Goal: Task Accomplishment & Management: Complete application form

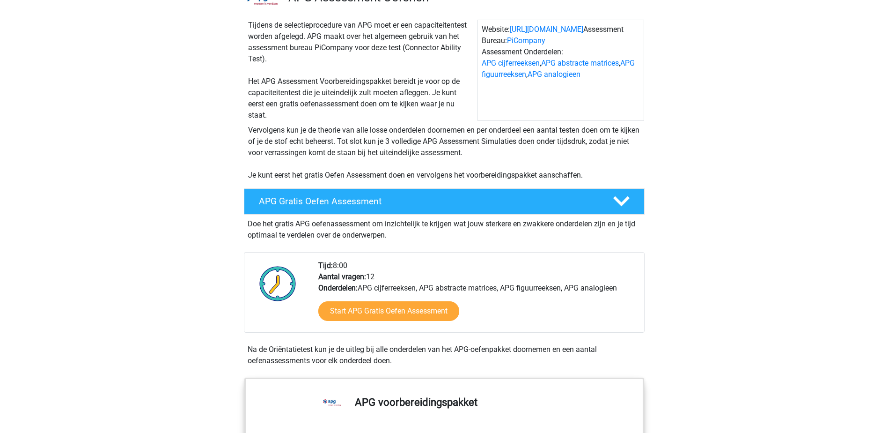
scroll to position [94, 0]
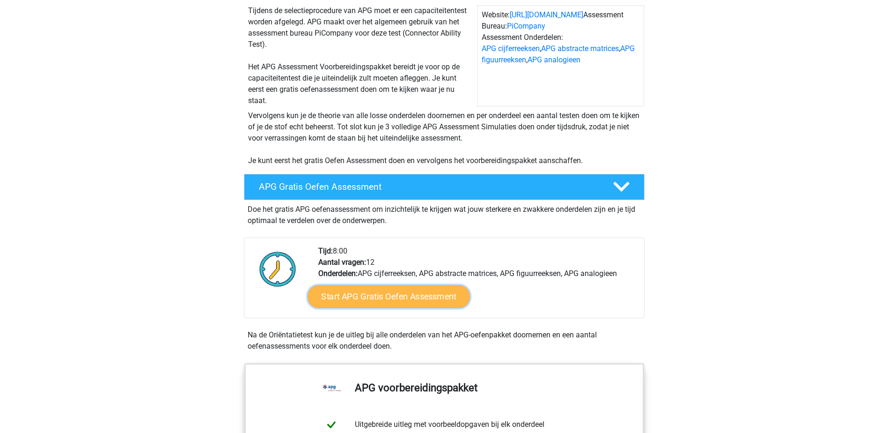
click at [426, 291] on link "Start APG Gratis Oefen Assessment" at bounding box center [389, 296] width 162 height 22
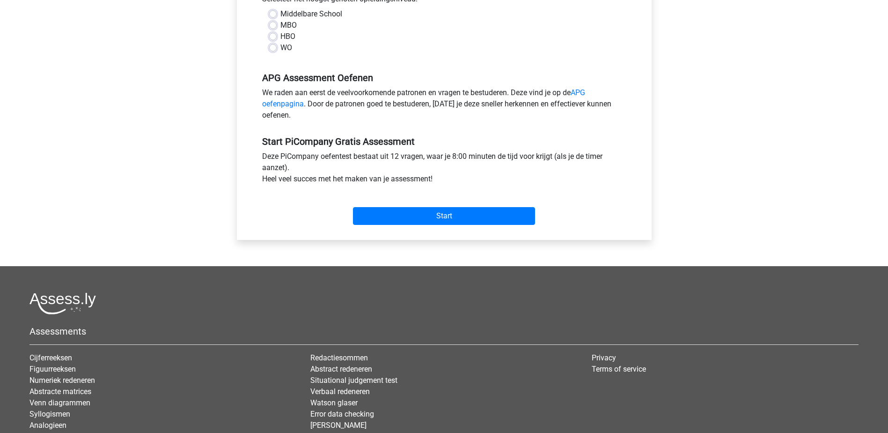
scroll to position [187, 0]
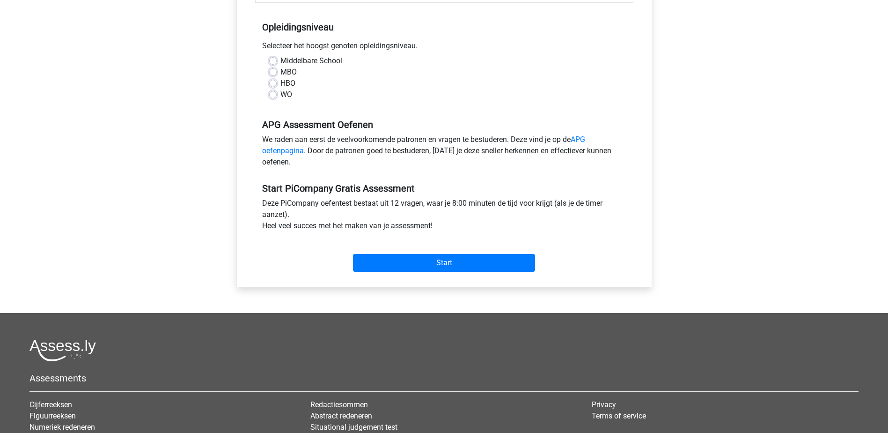
click at [280, 78] on label "MBO" at bounding box center [288, 71] width 16 height 11
click at [271, 76] on input "MBO" at bounding box center [272, 70] width 7 height 9
radio input "true"
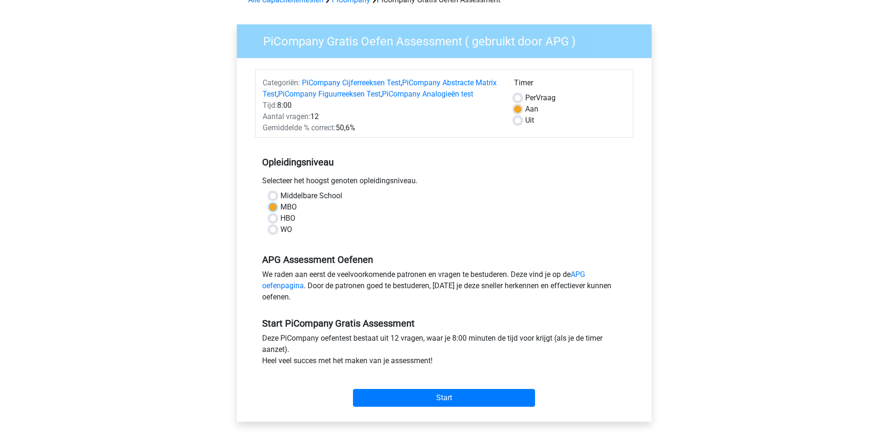
scroll to position [47, 0]
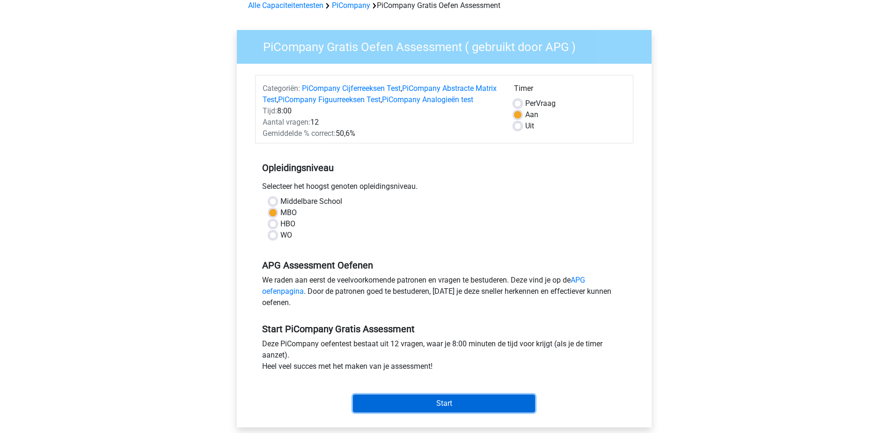
click at [466, 412] on input "Start" at bounding box center [444, 403] width 182 height 18
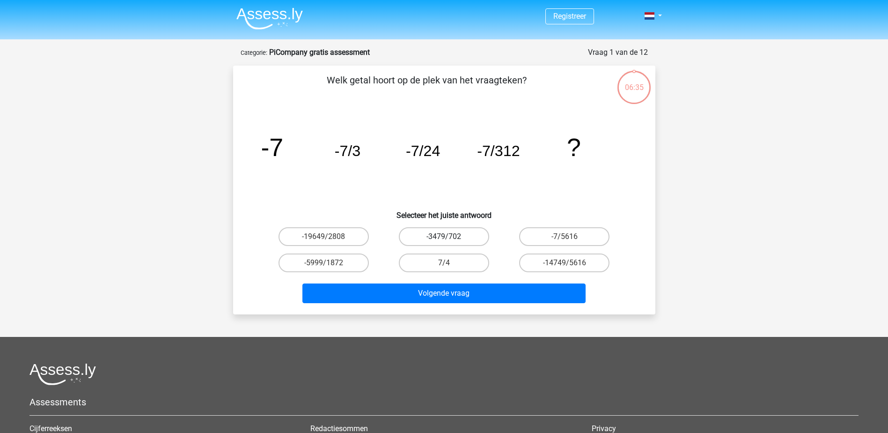
click at [451, 238] on label "-3479/702" at bounding box center [444, 236] width 90 height 19
click at [450, 238] on input "-3479/702" at bounding box center [447, 239] width 6 height 6
radio input "true"
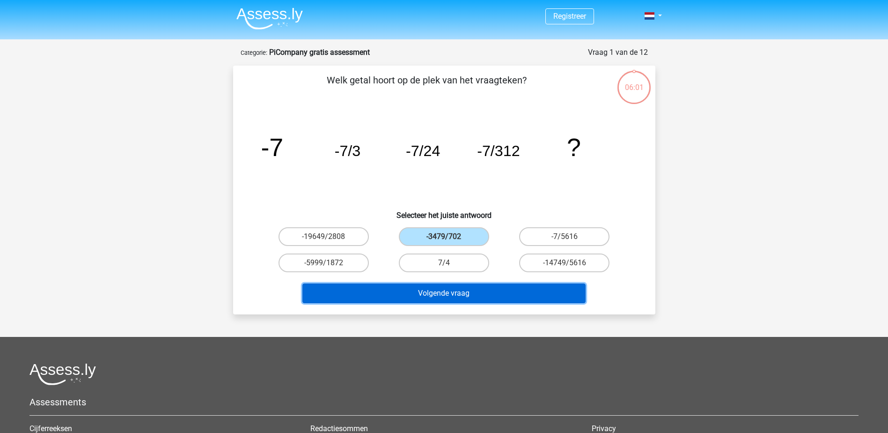
click at [499, 294] on button "Volgende vraag" at bounding box center [443, 293] width 283 height 20
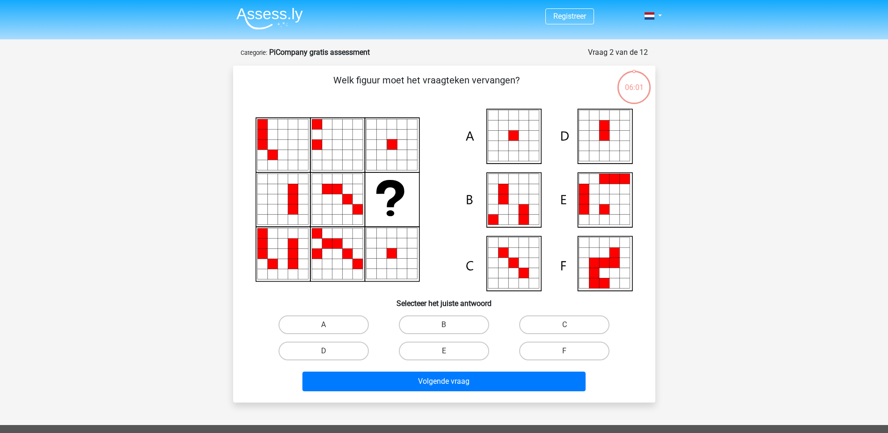
scroll to position [47, 0]
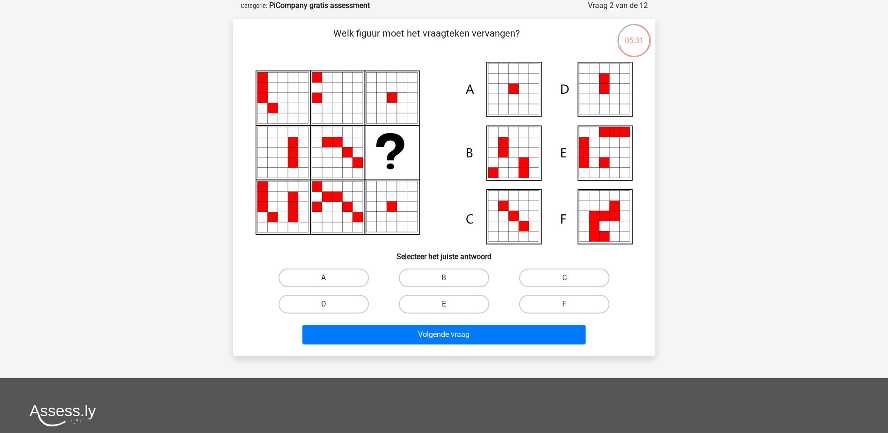
click at [341, 281] on label "A" at bounding box center [324, 277] width 90 height 19
click at [330, 281] on input "A" at bounding box center [326, 281] width 6 height 6
radio input "true"
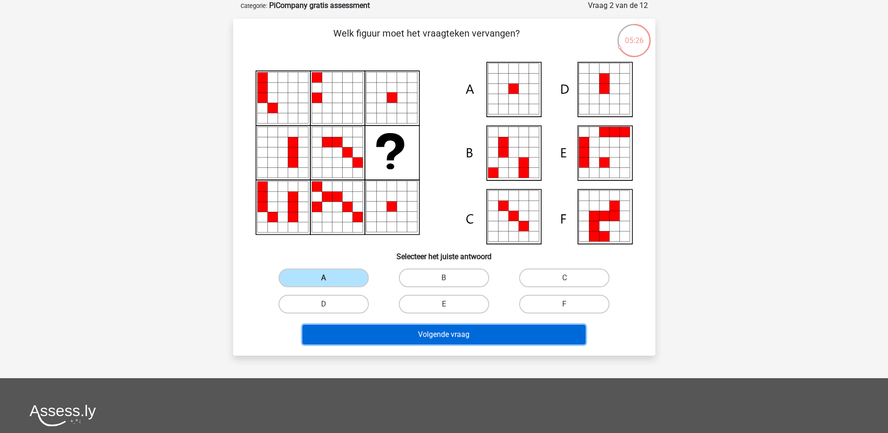
click at [447, 336] on button "Volgende vraag" at bounding box center [443, 334] width 283 height 20
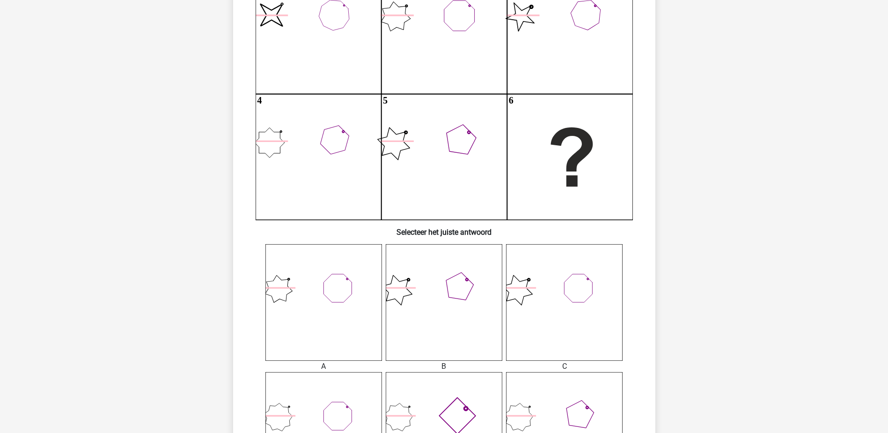
scroll to position [187, 0]
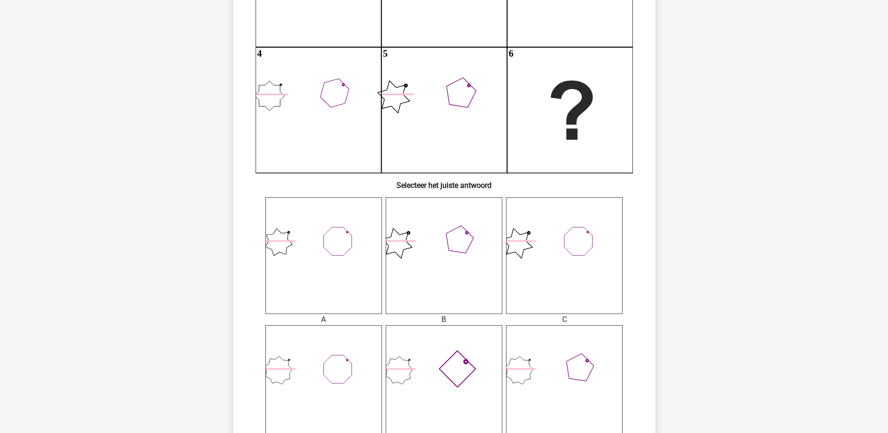
click at [353, 257] on icon at bounding box center [323, 255] width 117 height 117
click at [330, 307] on icon at bounding box center [323, 255] width 117 height 117
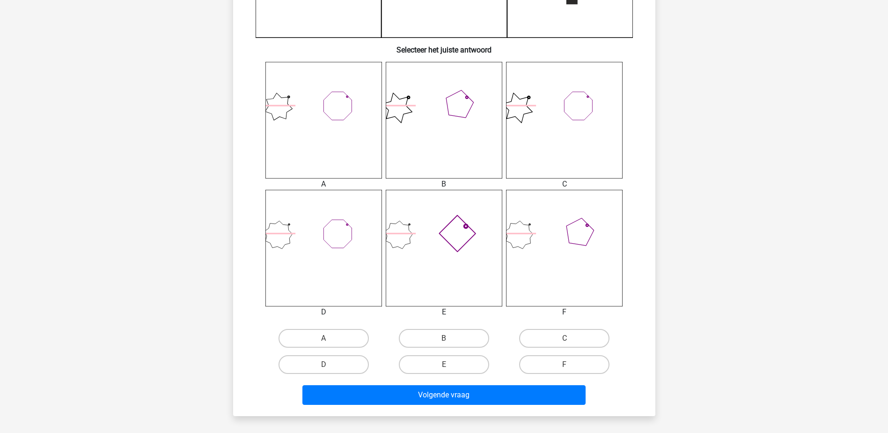
scroll to position [328, 0]
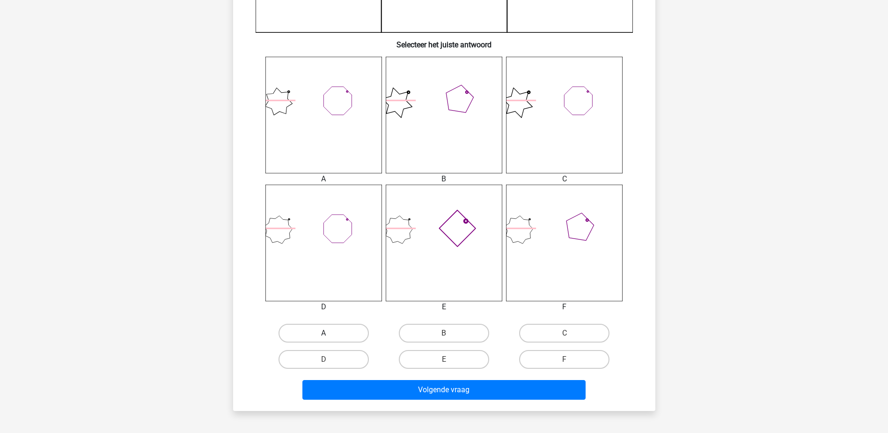
click at [330, 329] on label "A" at bounding box center [324, 332] width 90 height 19
click at [330, 333] on input "A" at bounding box center [326, 336] width 6 height 6
radio input "true"
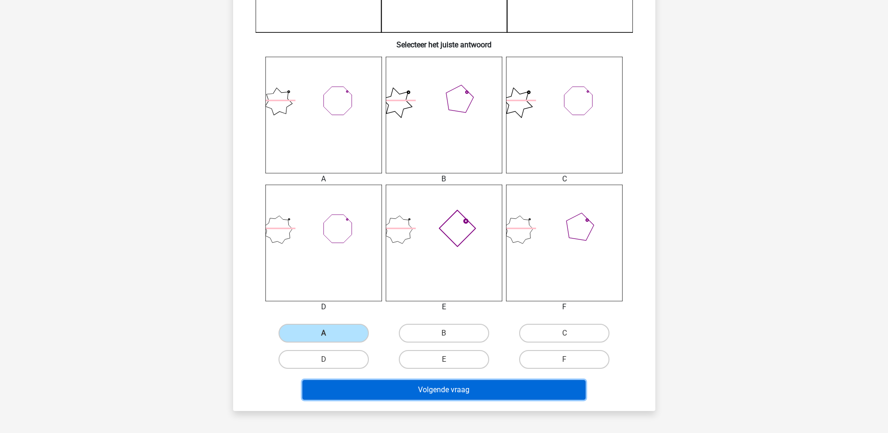
click at [459, 388] on button "Volgende vraag" at bounding box center [443, 390] width 283 height 20
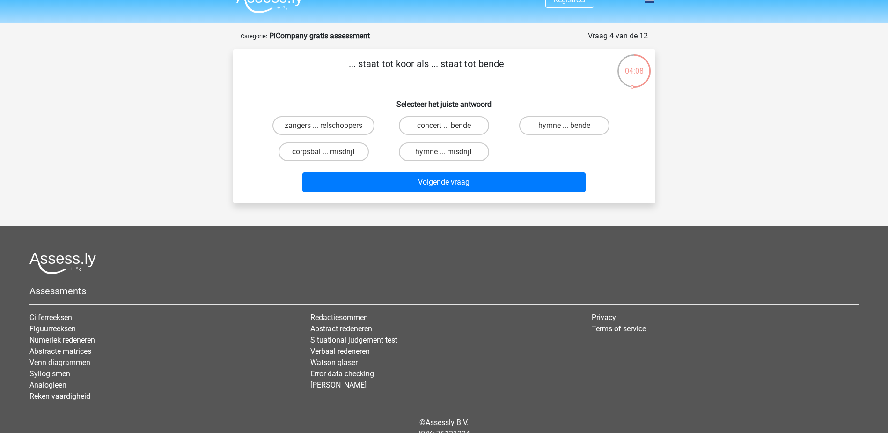
scroll to position [0, 0]
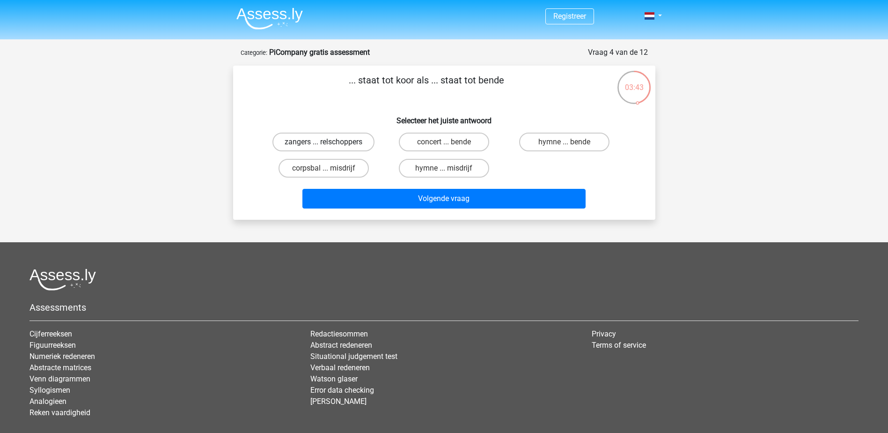
click at [341, 143] on label "zangers ... relschoppers" at bounding box center [323, 141] width 102 height 19
click at [330, 143] on input "zangers ... relschoppers" at bounding box center [326, 145] width 6 height 6
radio input "true"
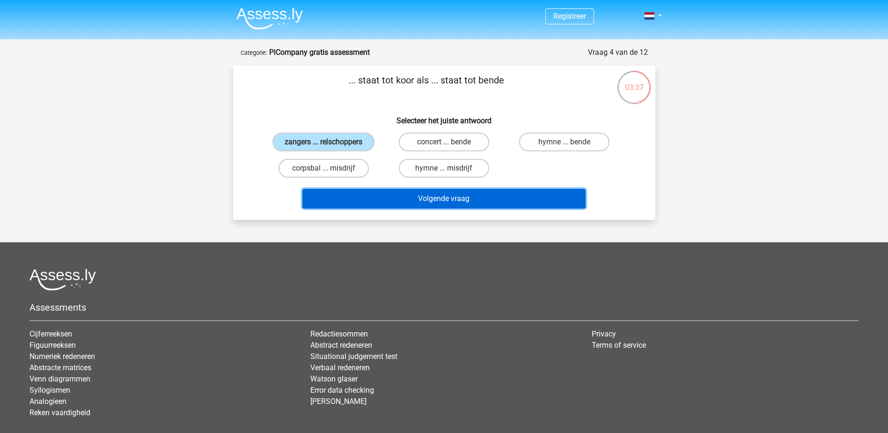
click at [455, 196] on button "Volgende vraag" at bounding box center [443, 199] width 283 height 20
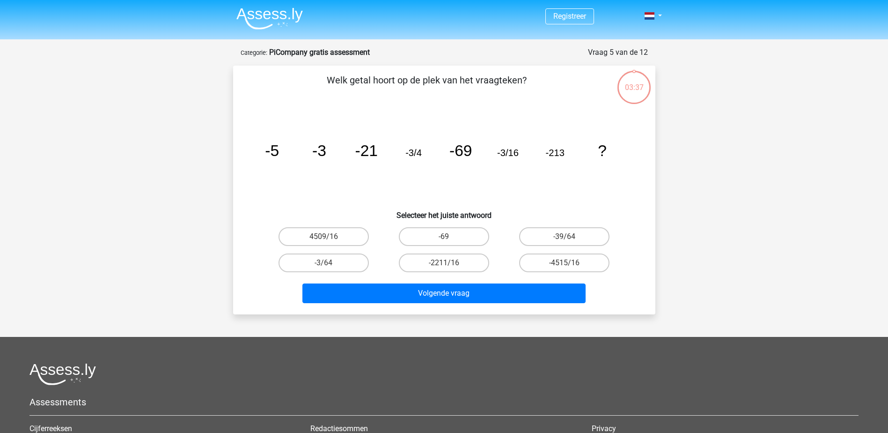
scroll to position [47, 0]
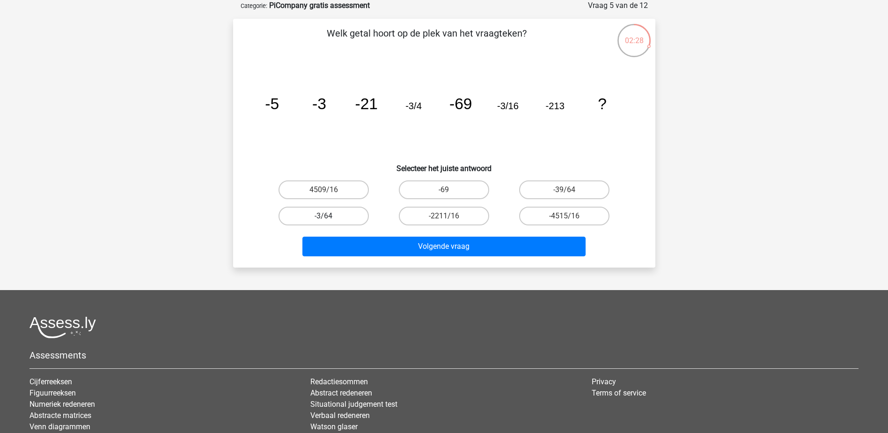
click at [337, 219] on label "-3/64" at bounding box center [324, 215] width 90 height 19
click at [330, 219] on input "-3/64" at bounding box center [326, 219] width 6 height 6
radio input "true"
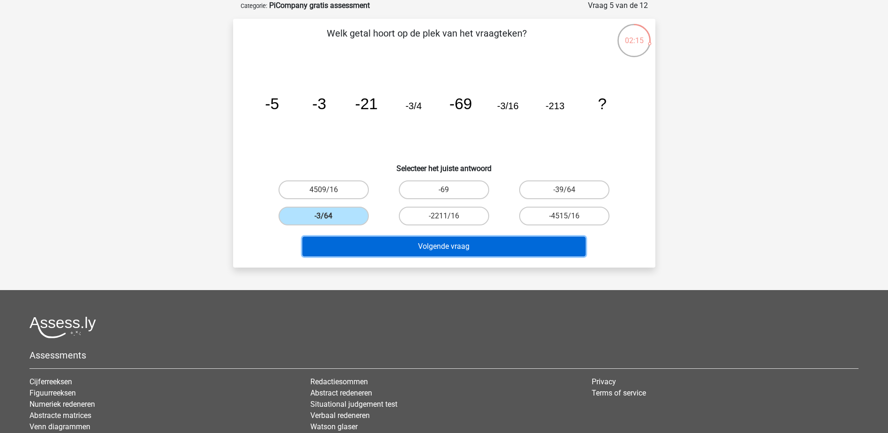
click at [450, 245] on button "Volgende vraag" at bounding box center [443, 246] width 283 height 20
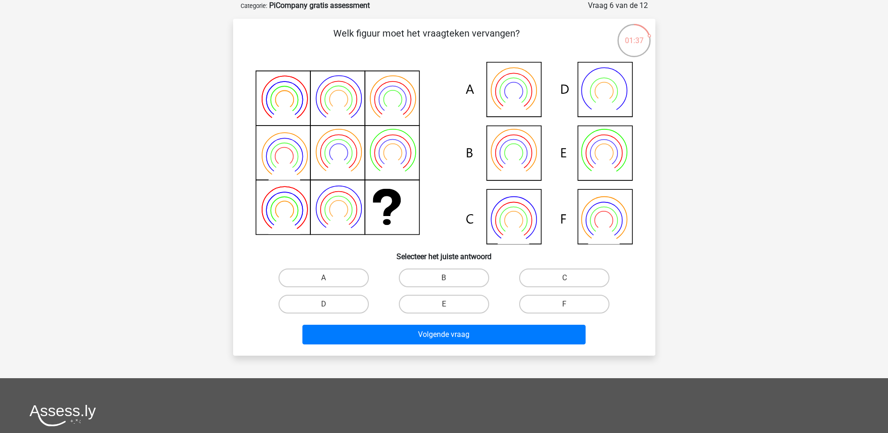
click at [445, 278] on input "B" at bounding box center [447, 281] width 6 height 6
radio input "true"
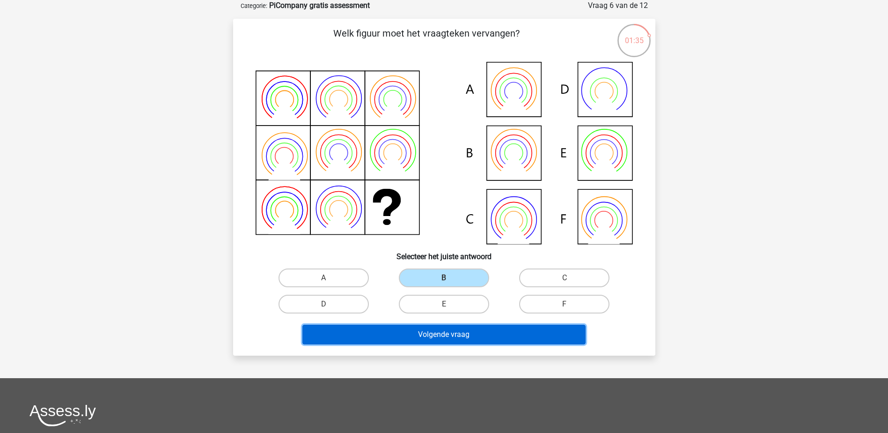
click at [445, 331] on button "Volgende vraag" at bounding box center [443, 334] width 283 height 20
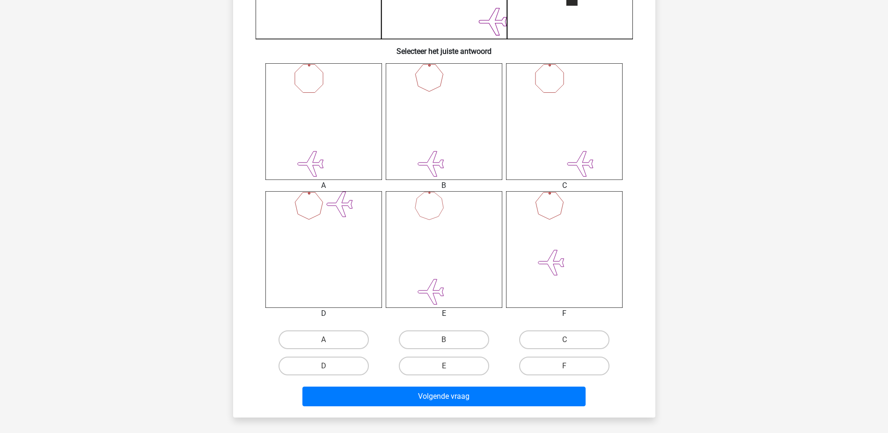
scroll to position [375, 0]
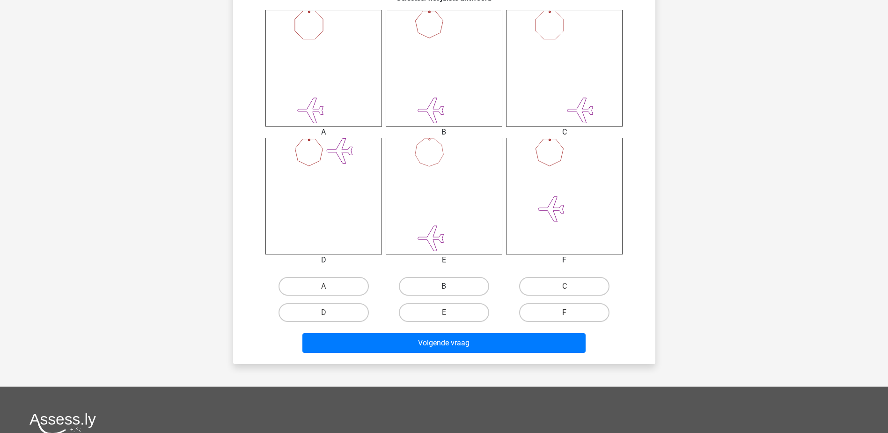
click at [441, 282] on label "B" at bounding box center [444, 286] width 90 height 19
click at [444, 286] on input "B" at bounding box center [447, 289] width 6 height 6
radio input "true"
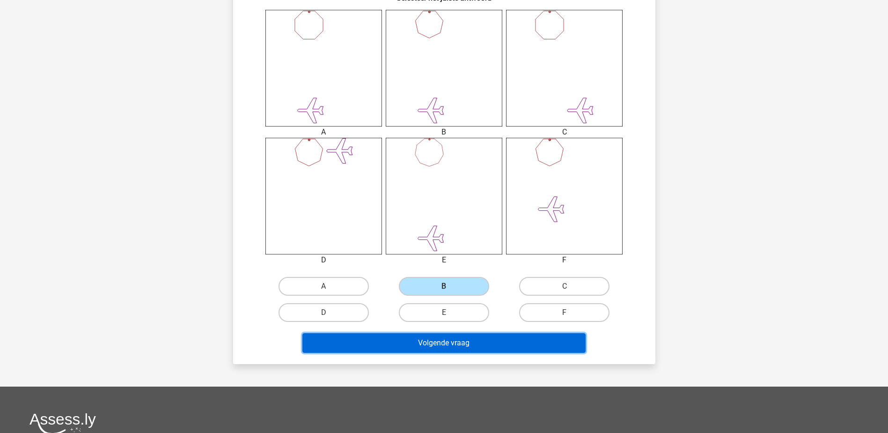
click at [473, 344] on button "Volgende vraag" at bounding box center [443, 343] width 283 height 20
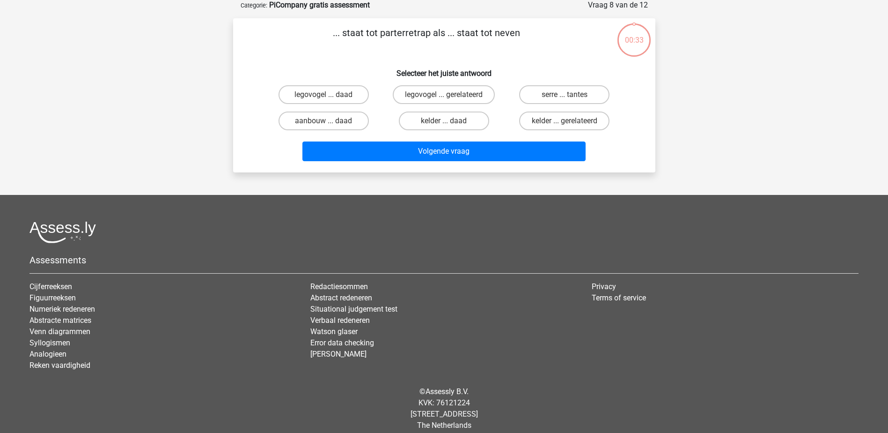
scroll to position [47, 0]
click at [552, 97] on label "serre ... tantes" at bounding box center [564, 95] width 90 height 19
click at [565, 97] on input "serre ... tantes" at bounding box center [568, 98] width 6 height 6
radio input "true"
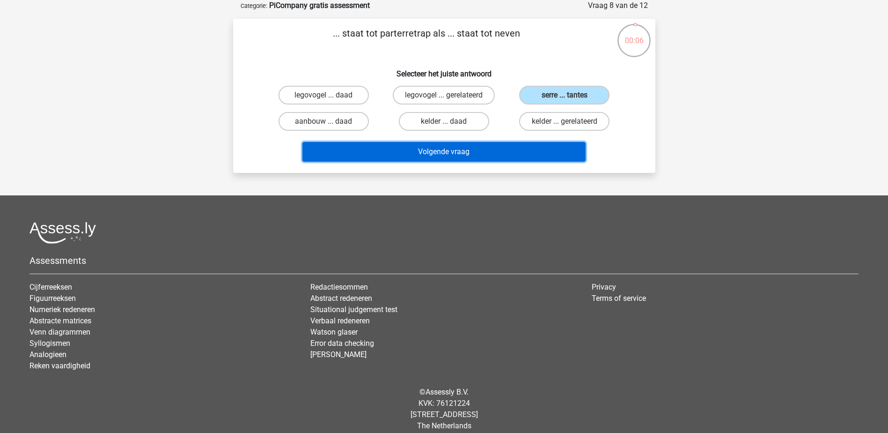
click at [476, 153] on button "Volgende vraag" at bounding box center [443, 152] width 283 height 20
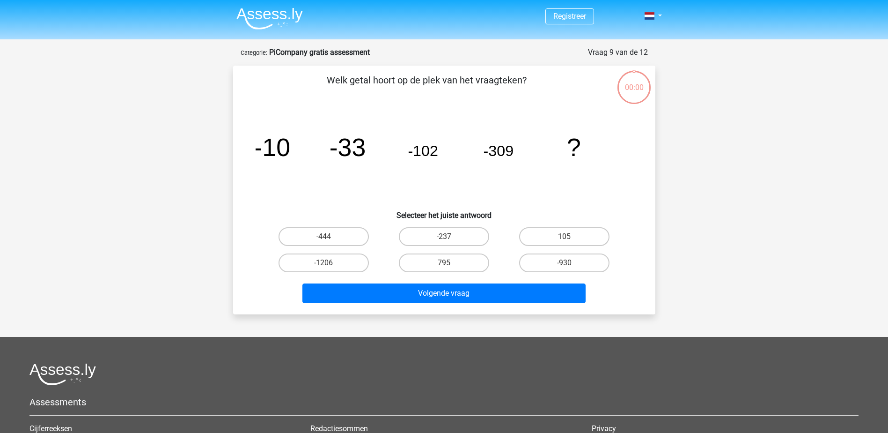
scroll to position [47, 0]
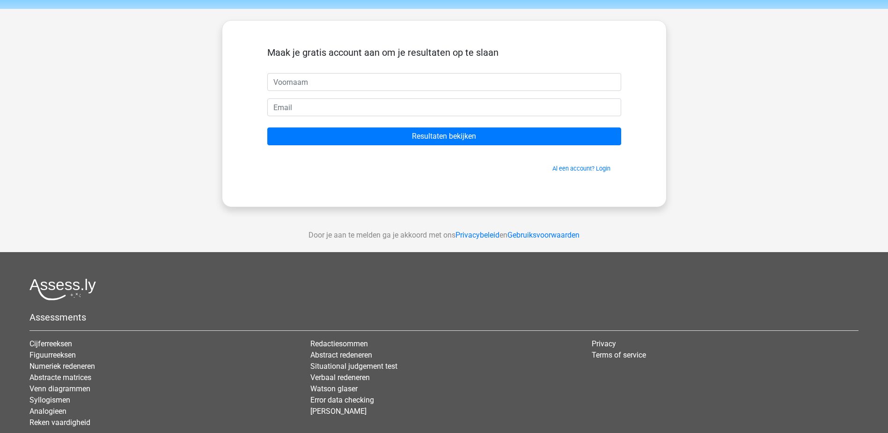
scroll to position [47, 0]
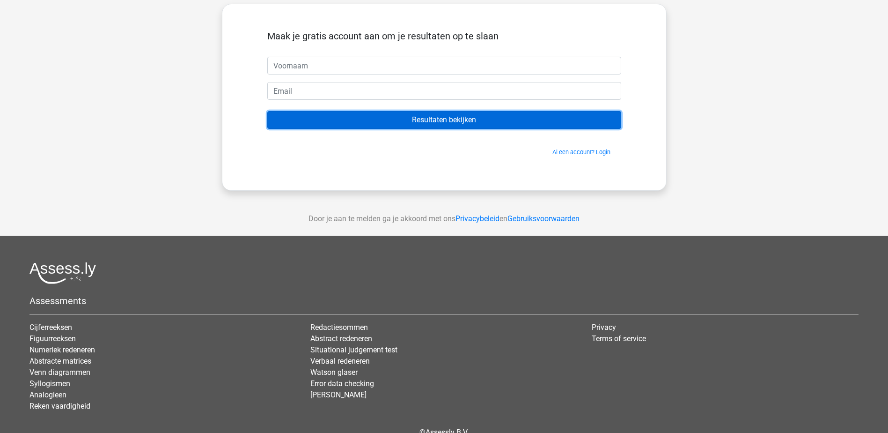
click at [457, 118] on input "Resultaten bekijken" at bounding box center [444, 120] width 354 height 18
